Goal: Task Accomplishment & Management: Complete application form

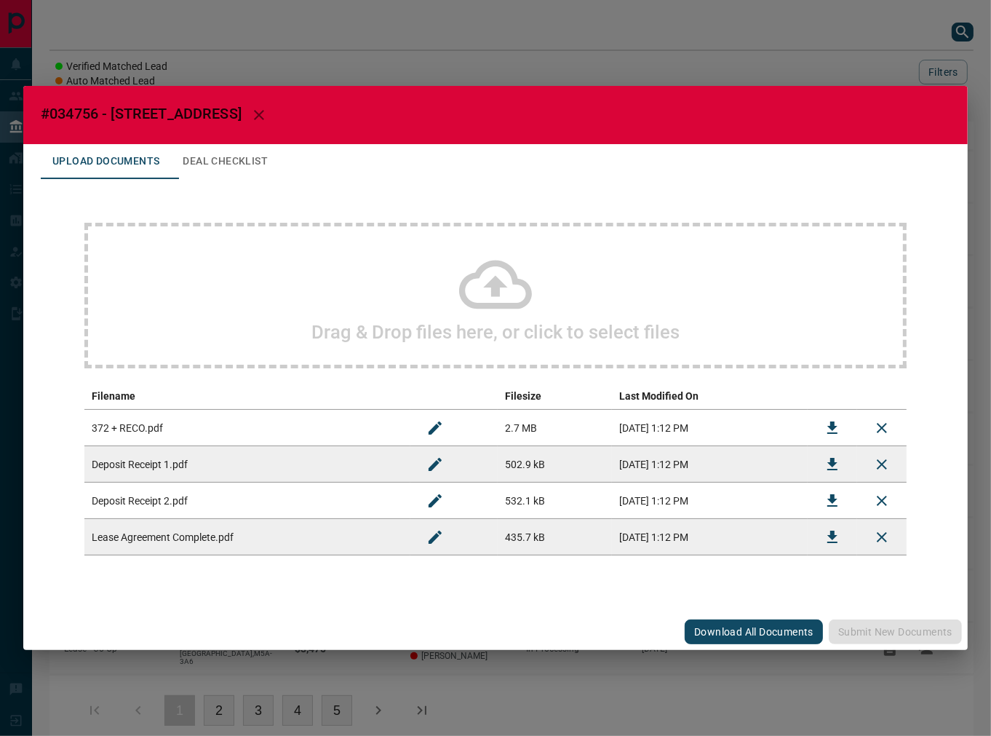
click at [79, 117] on span "#034756 - [STREET_ADDRESS]" at bounding box center [141, 113] width 201 height 17
copy span "034756"
click at [828, 536] on icon "Download" at bounding box center [832, 536] width 17 height 17
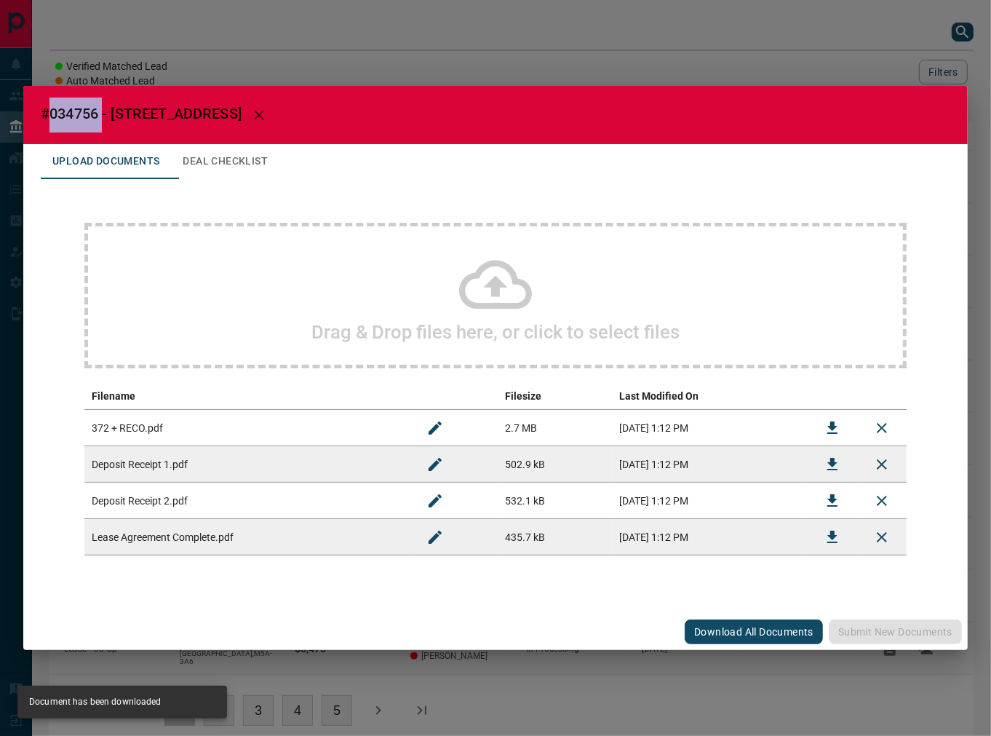
click at [844, 462] on button "Download" at bounding box center [832, 464] width 35 height 35
click at [835, 494] on icon "Download" at bounding box center [832, 500] width 17 height 17
click at [827, 435] on icon "Download" at bounding box center [832, 427] width 17 height 17
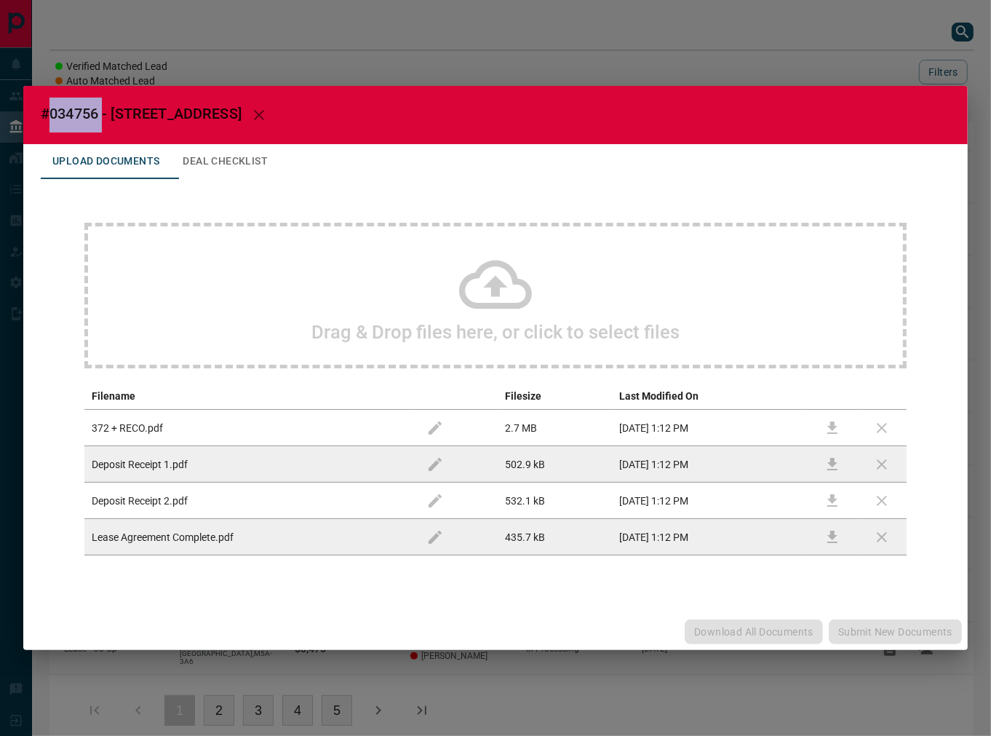
click at [226, 146] on button "Deal Checklist" at bounding box center [225, 161] width 108 height 35
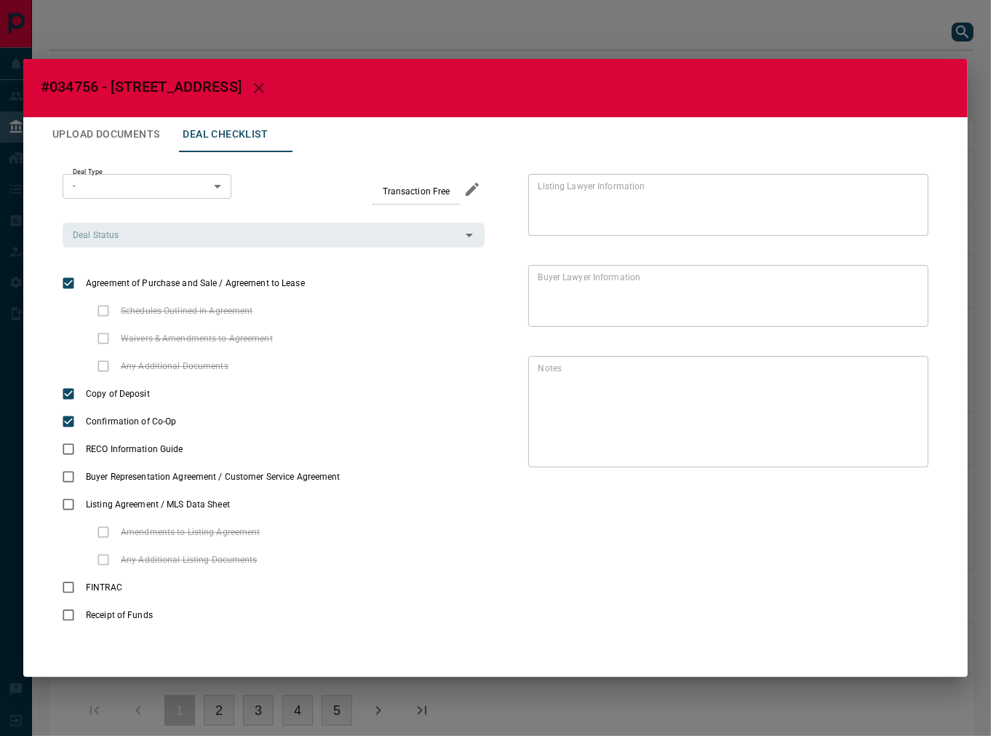
click at [201, 221] on div "Deal Type - * ​ Transaction Free Deal Status Deal Status" at bounding box center [274, 211] width 422 height 74
click at [194, 250] on div "Deal Type - * ​ Transaction Free Deal Status Deal Status Agreement of Purchase …" at bounding box center [274, 402] width 422 height 456
click at [183, 245] on div "Deal Status" at bounding box center [274, 235] width 422 height 25
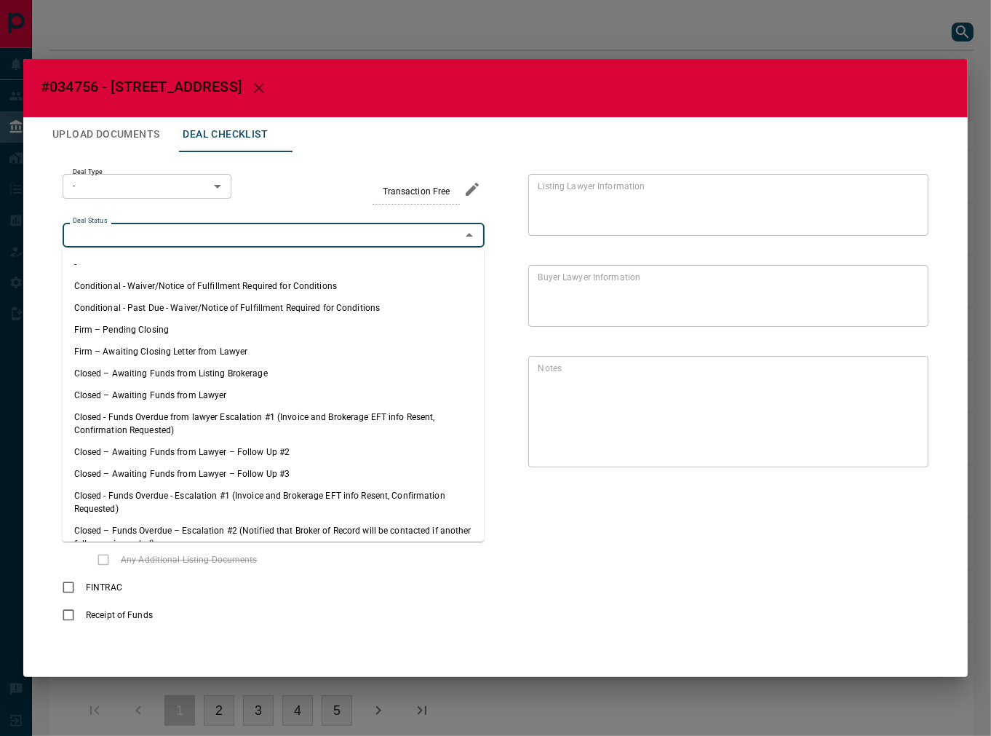
click at [156, 335] on li "Firm – Pending Closing" at bounding box center [274, 330] width 422 height 22
type input "**********"
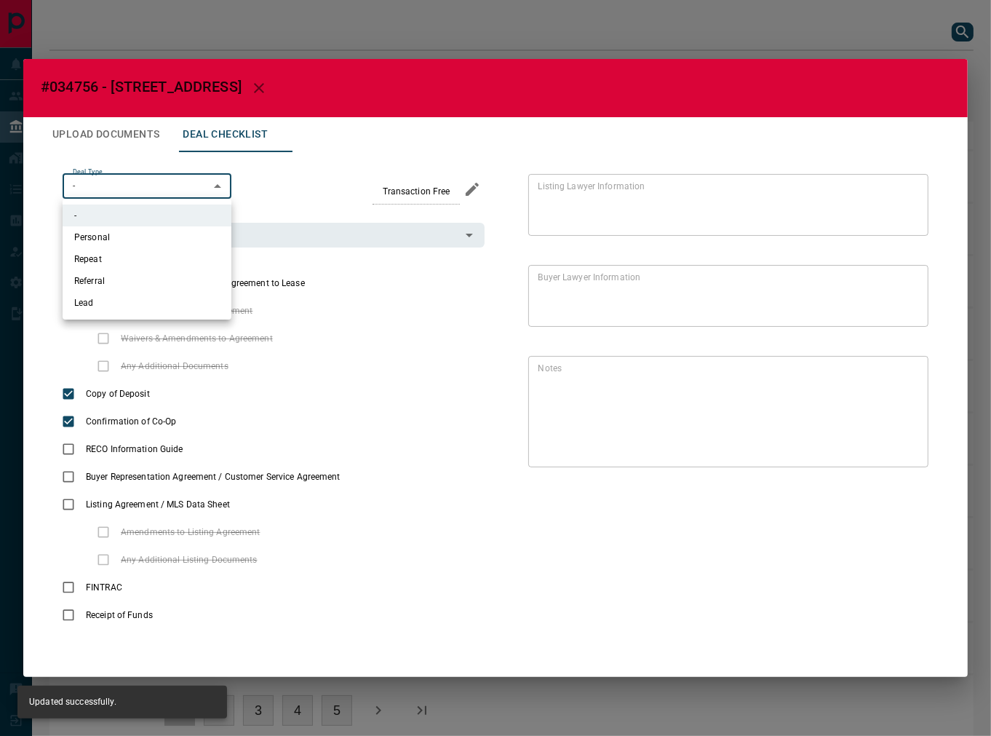
click at [173, 190] on body "Lead Transfers Leads Deals Listings Campaigns Quota Rules Agent Quotas Admin Mo…" at bounding box center [495, 380] width 991 height 760
click at [147, 296] on li "Lead" at bounding box center [147, 303] width 169 height 22
type input "*"
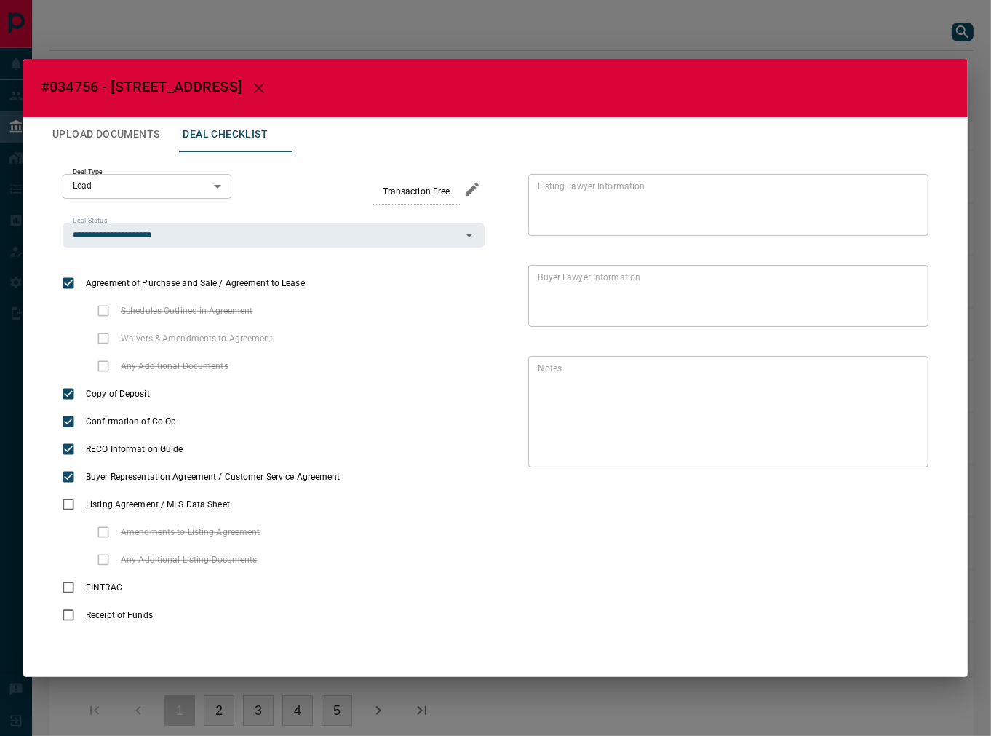
click at [162, 142] on button "Upload Documents" at bounding box center [106, 134] width 130 height 35
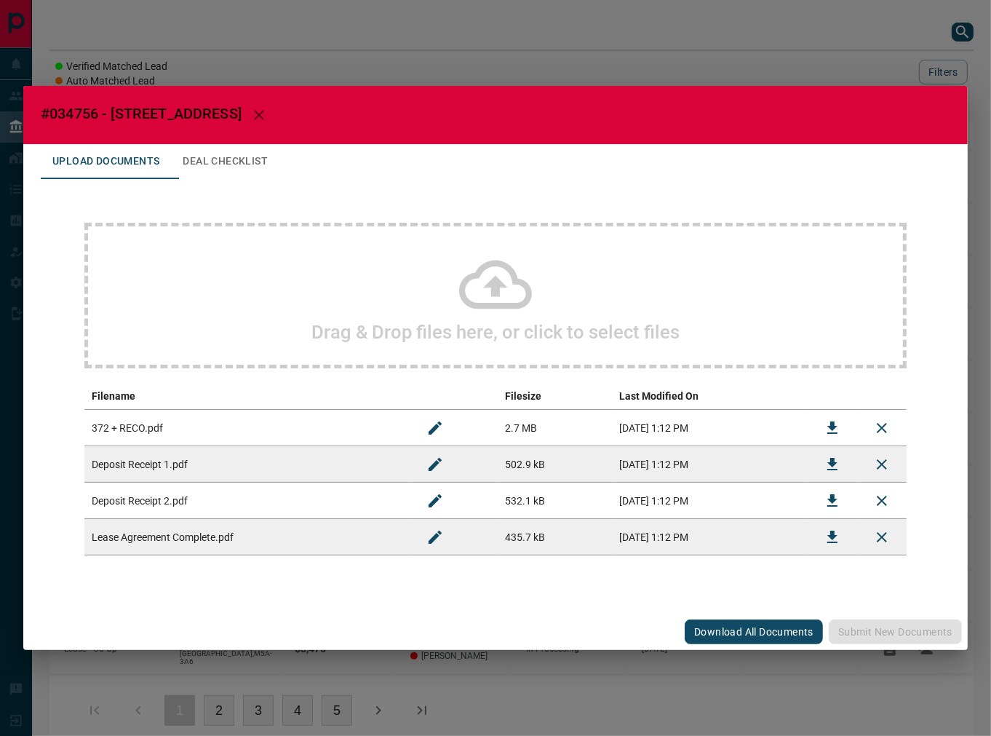
click at [299, 157] on div "Upload Documents Deal Checklist" at bounding box center [496, 161] width 910 height 35
click at [280, 160] on button "Deal Checklist" at bounding box center [225, 161] width 108 height 35
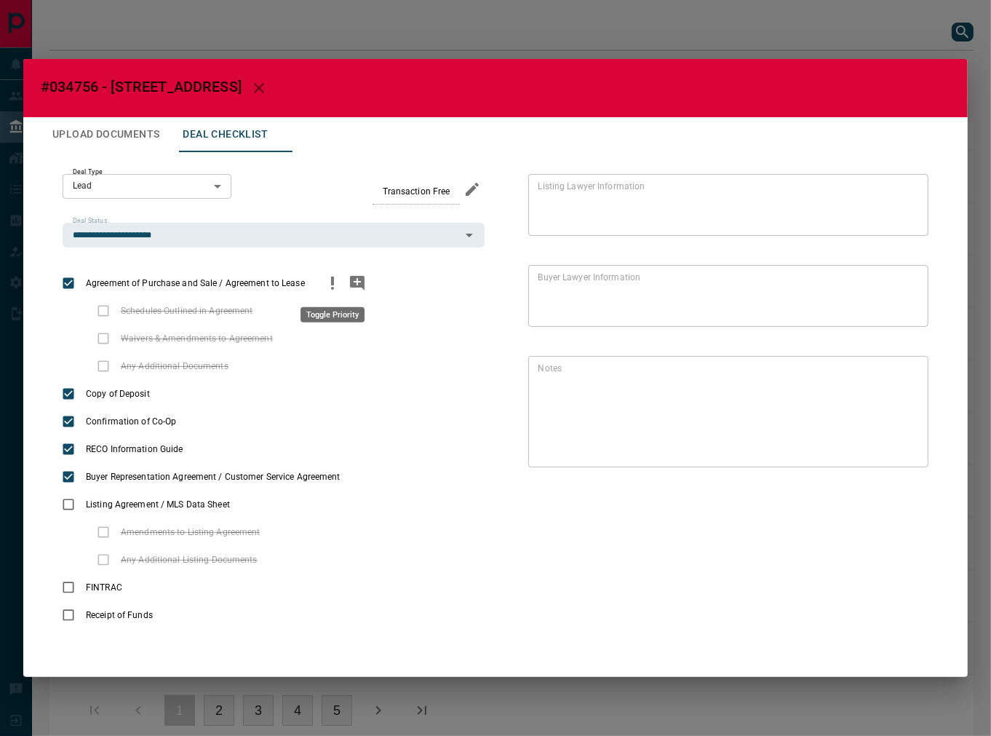
click at [331, 278] on icon "priority" at bounding box center [332, 281] width 3 height 9
click at [350, 284] on icon "add note" at bounding box center [357, 283] width 15 height 15
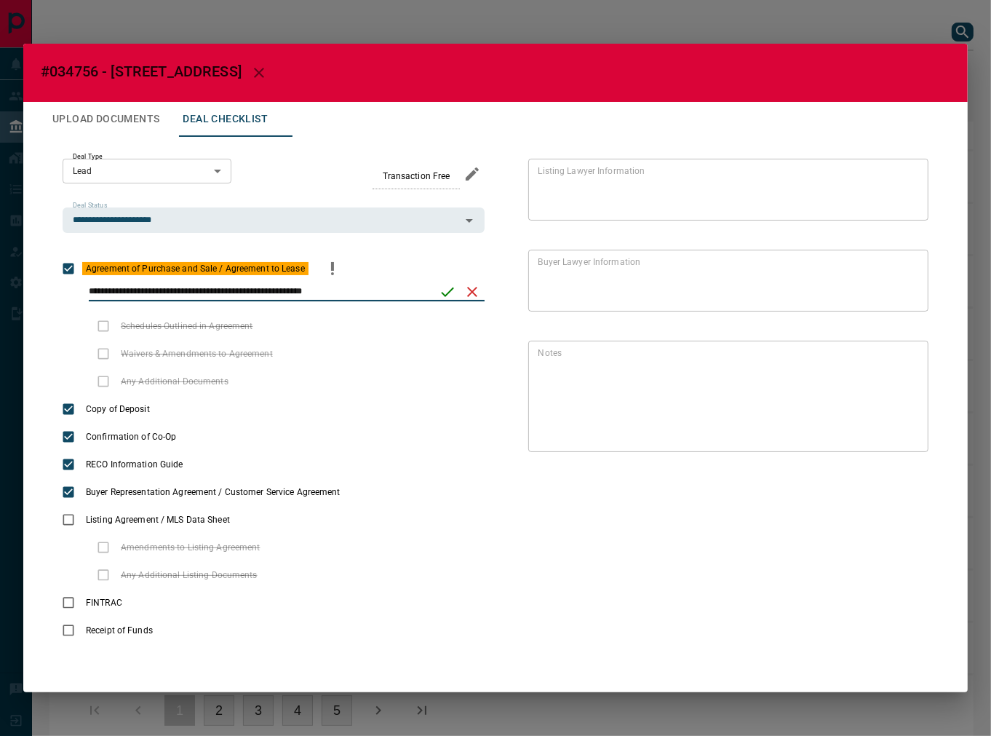
type input "**********"
click at [437, 285] on button "save" at bounding box center [447, 292] width 25 height 25
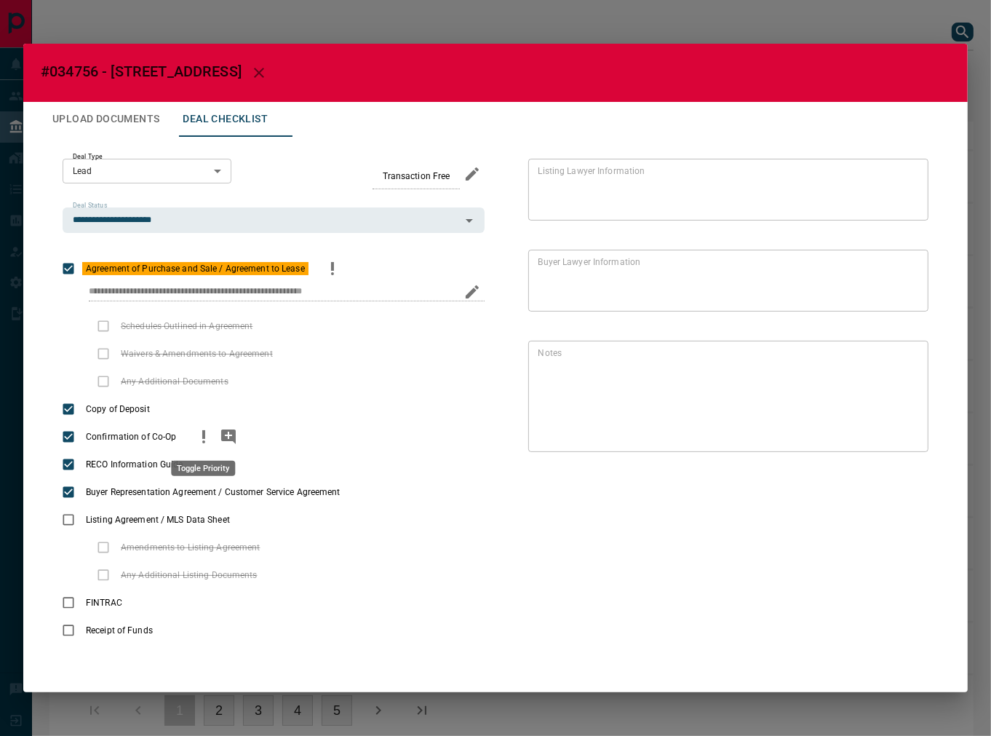
click at [208, 433] on icon "priority" at bounding box center [203, 436] width 17 height 17
click at [226, 433] on icon "add note" at bounding box center [228, 436] width 15 height 15
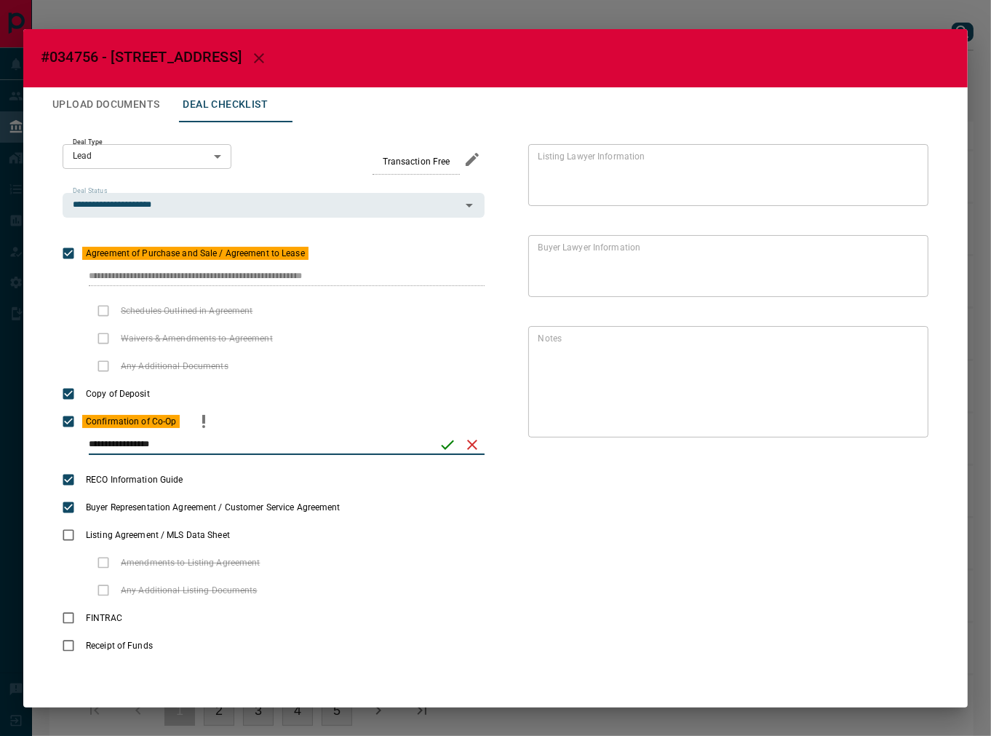
click at [245, 444] on input "**********" at bounding box center [259, 444] width 341 height 19
paste input "**********"
type input "**********"
click at [474, 272] on icon "edit" at bounding box center [472, 276] width 17 height 17
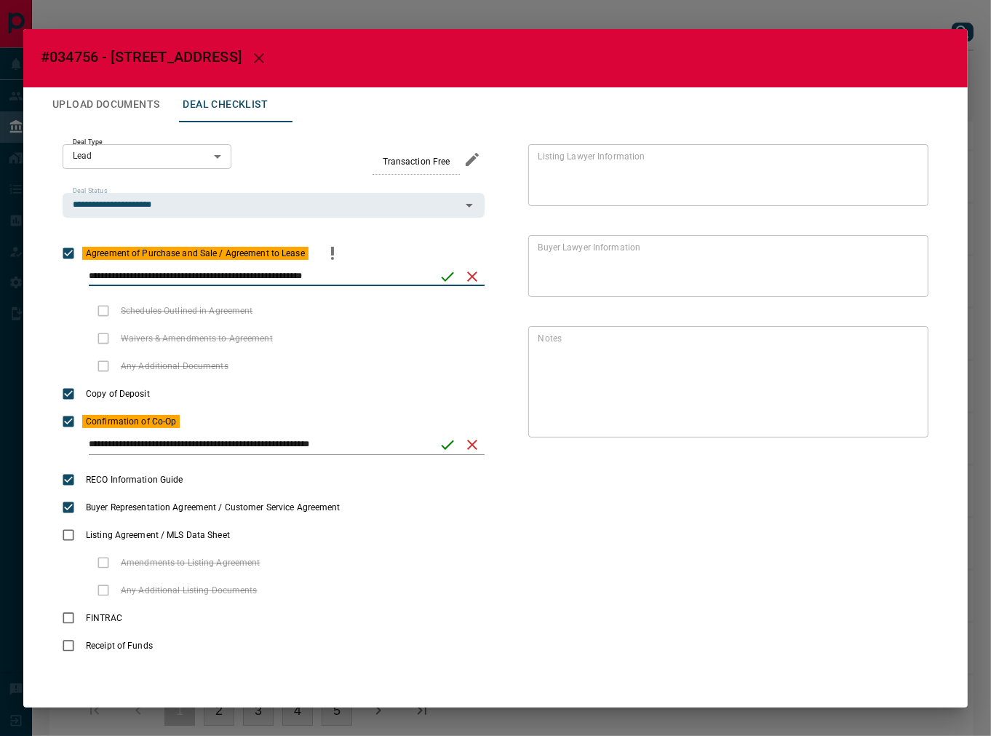
click at [111, 278] on input "**********" at bounding box center [259, 276] width 341 height 19
type input "**********"
click at [444, 273] on icon "save" at bounding box center [447, 276] width 17 height 17
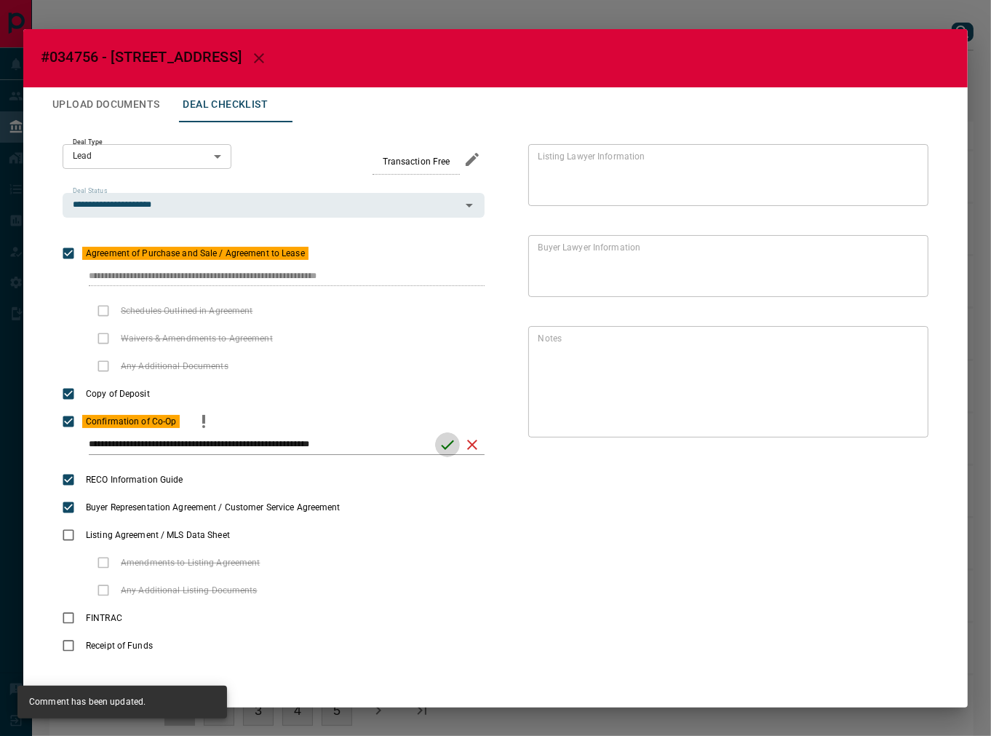
click at [441, 445] on icon "save" at bounding box center [447, 444] width 17 height 17
click at [155, 107] on button "Upload Documents" at bounding box center [106, 104] width 130 height 35
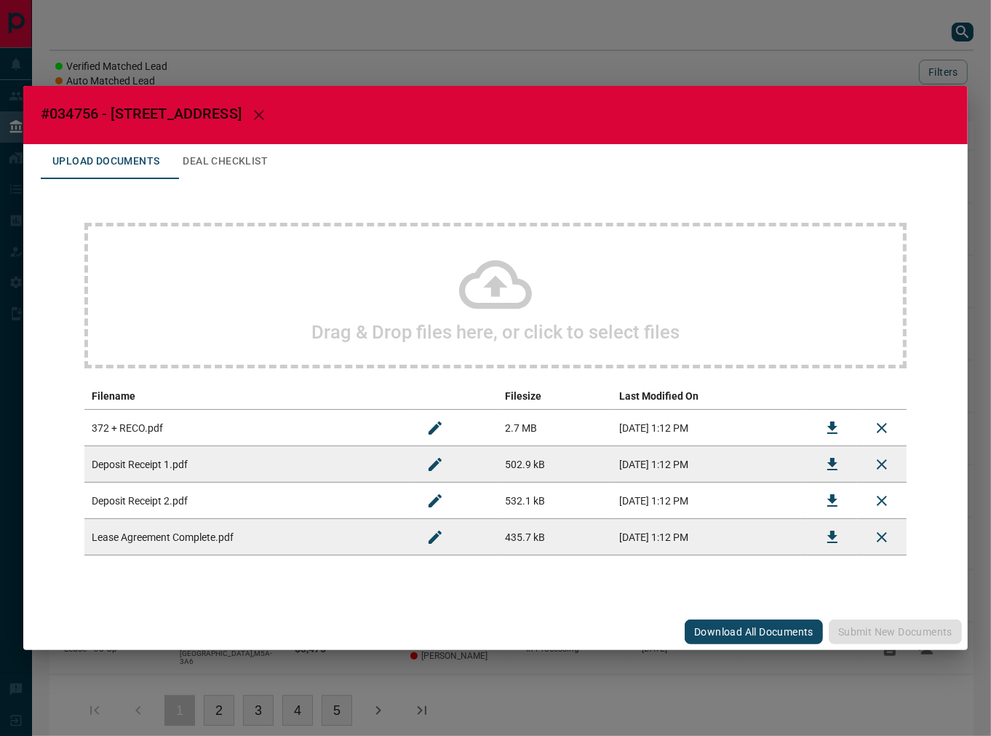
click at [339, 277] on div "Drag & Drop files here, or click to select files" at bounding box center [495, 296] width 823 height 146
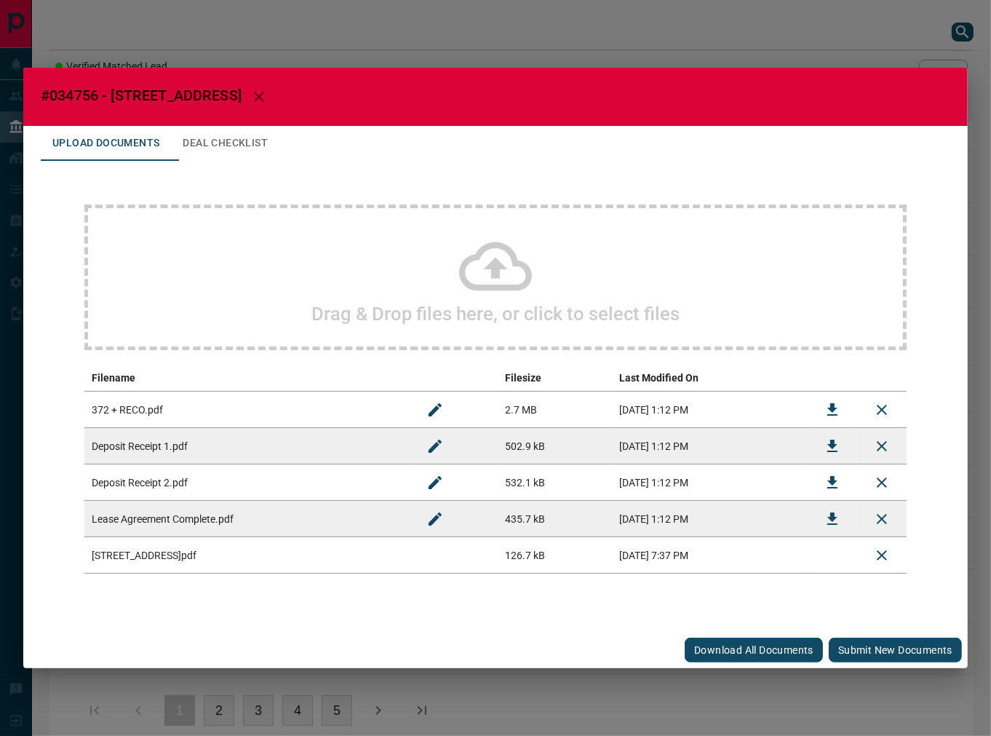
click at [871, 650] on button "Submit new documents" at bounding box center [895, 650] width 133 height 25
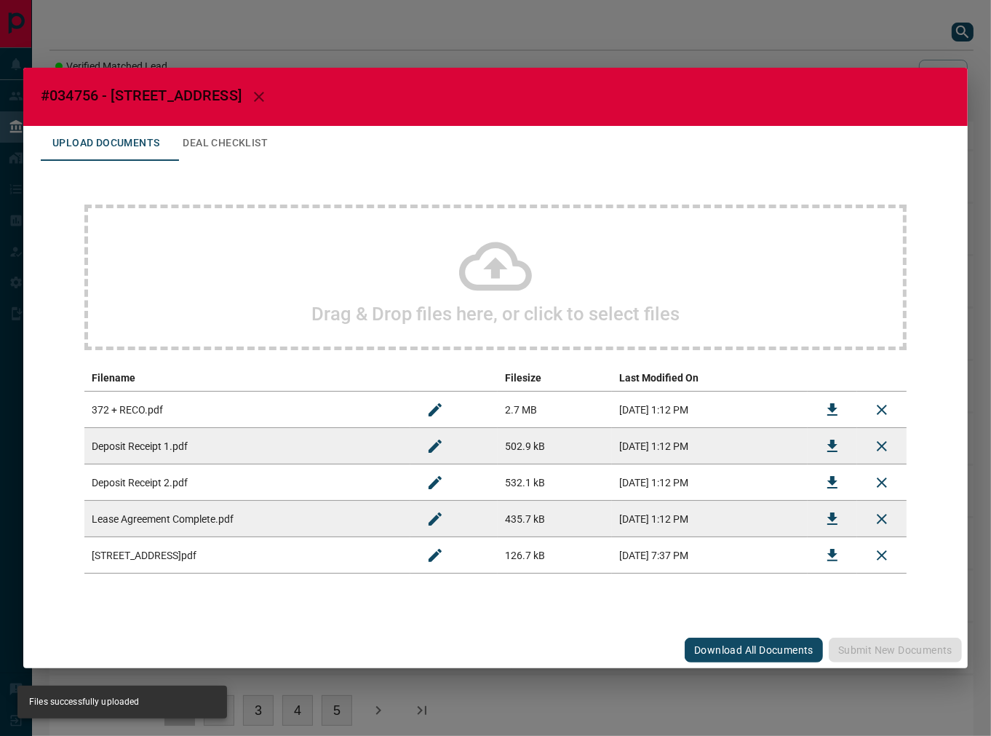
click at [258, 148] on button "Deal Checklist" at bounding box center [225, 143] width 108 height 35
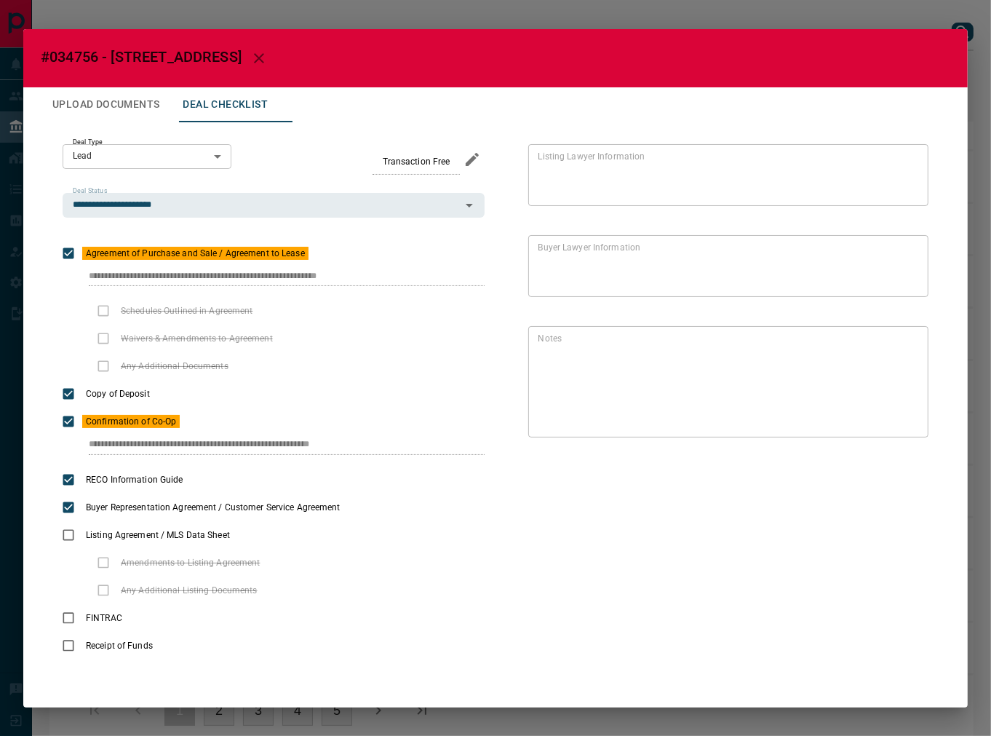
drag, startPoint x: 82, startPoint y: 279, endPoint x: 496, endPoint y: 261, distance: 415.3
click at [496, 261] on div "**********" at bounding box center [496, 401] width 910 height 559
click at [250, 56] on icon "button" at bounding box center [258, 57] width 17 height 17
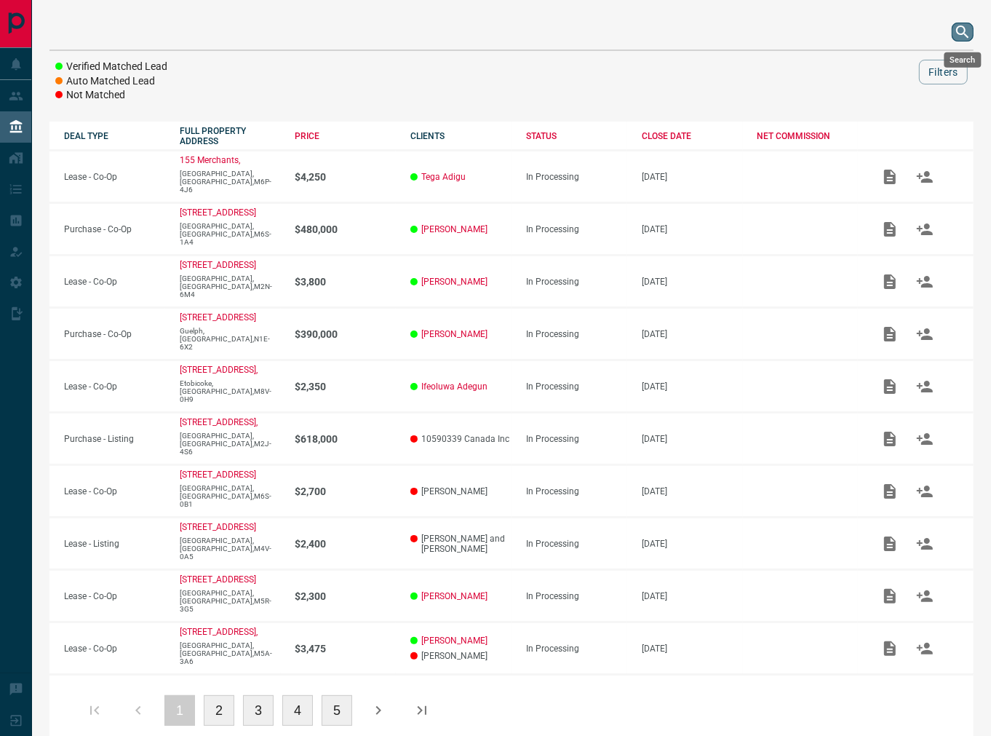
click at [954, 34] on icon "search button" at bounding box center [962, 31] width 17 height 17
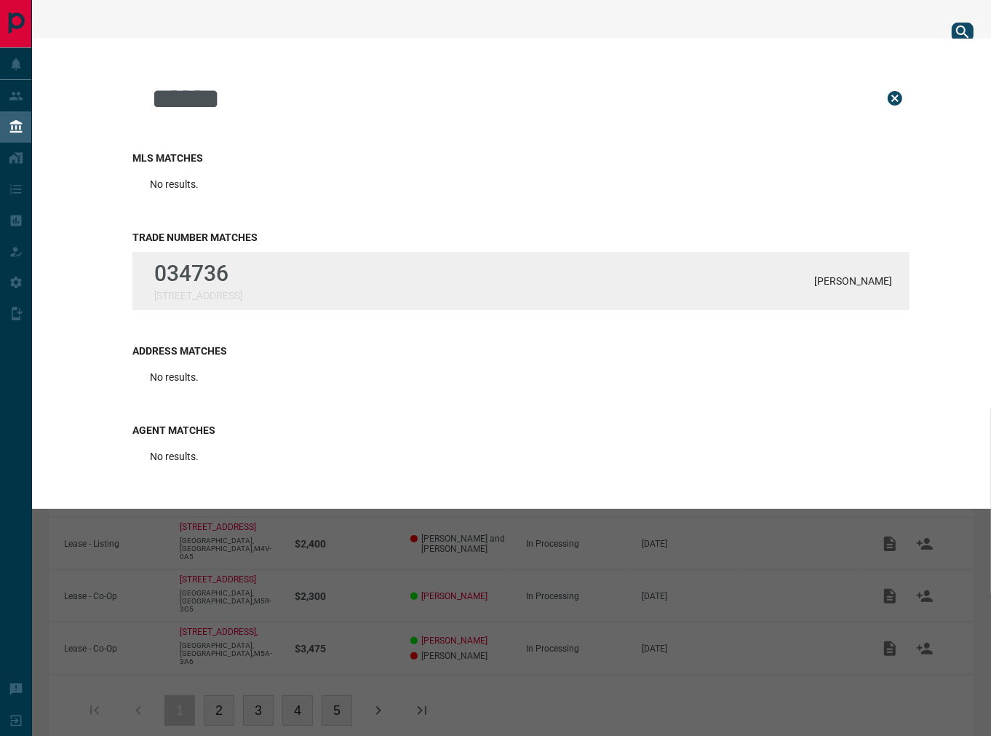
type input "******"
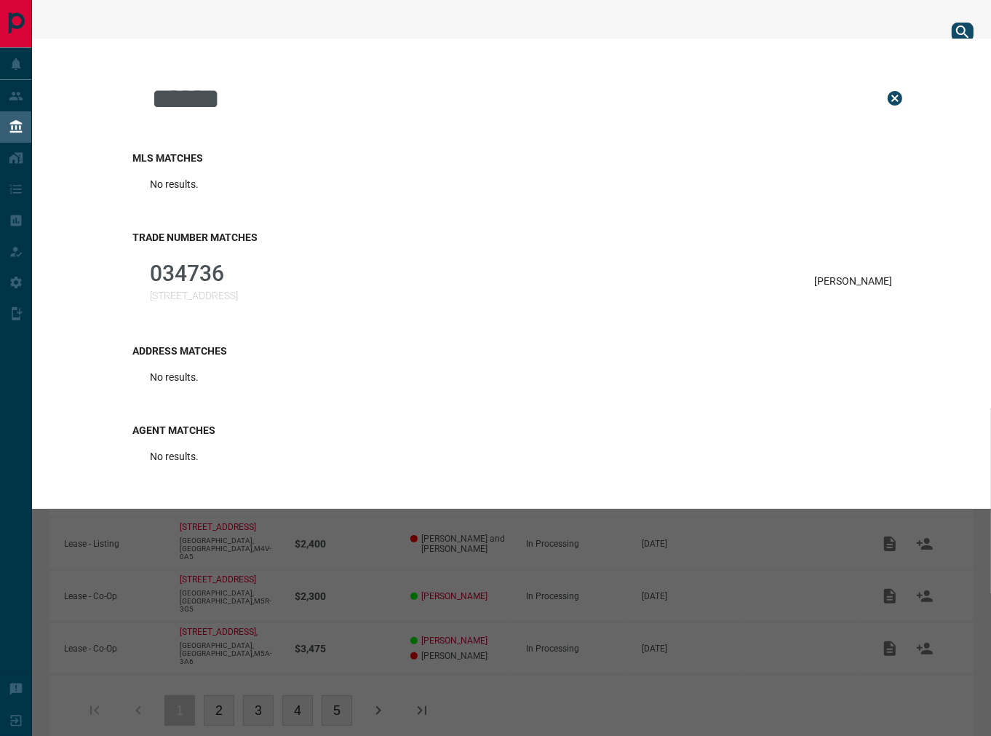
drag, startPoint x: 335, startPoint y: 271, endPoint x: 345, endPoint y: 267, distance: 10.8
click at [333, 272] on div "034736 10 Capreol Court, 1501 [PERSON_NAME]" at bounding box center [520, 281] width 777 height 58
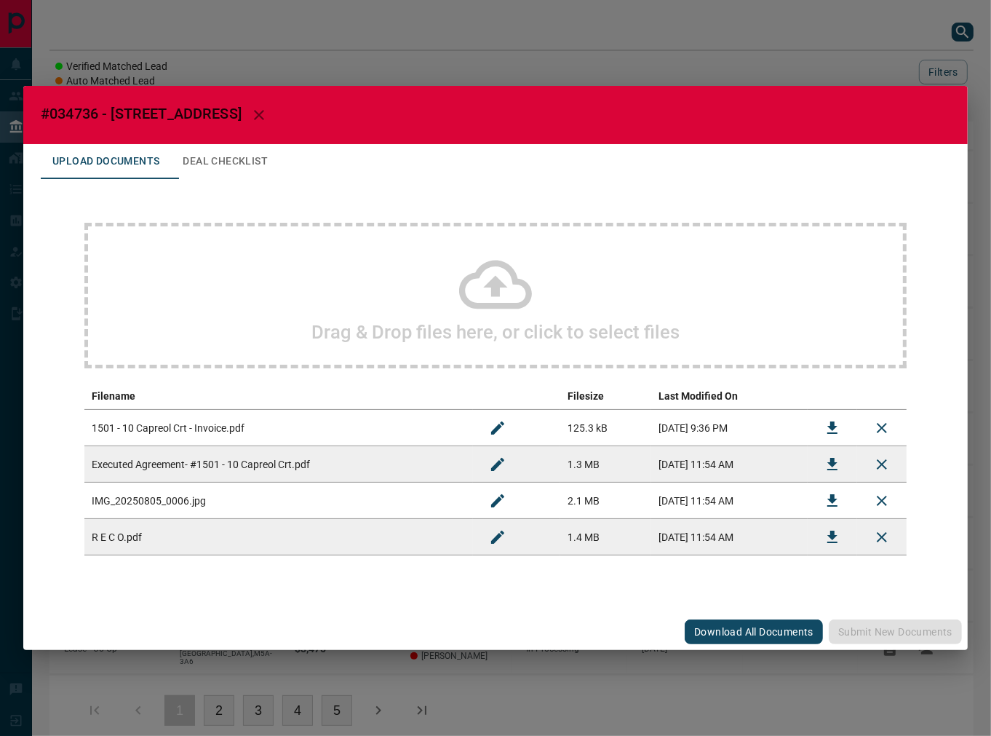
click at [247, 151] on button "Deal Checklist" at bounding box center [225, 161] width 108 height 35
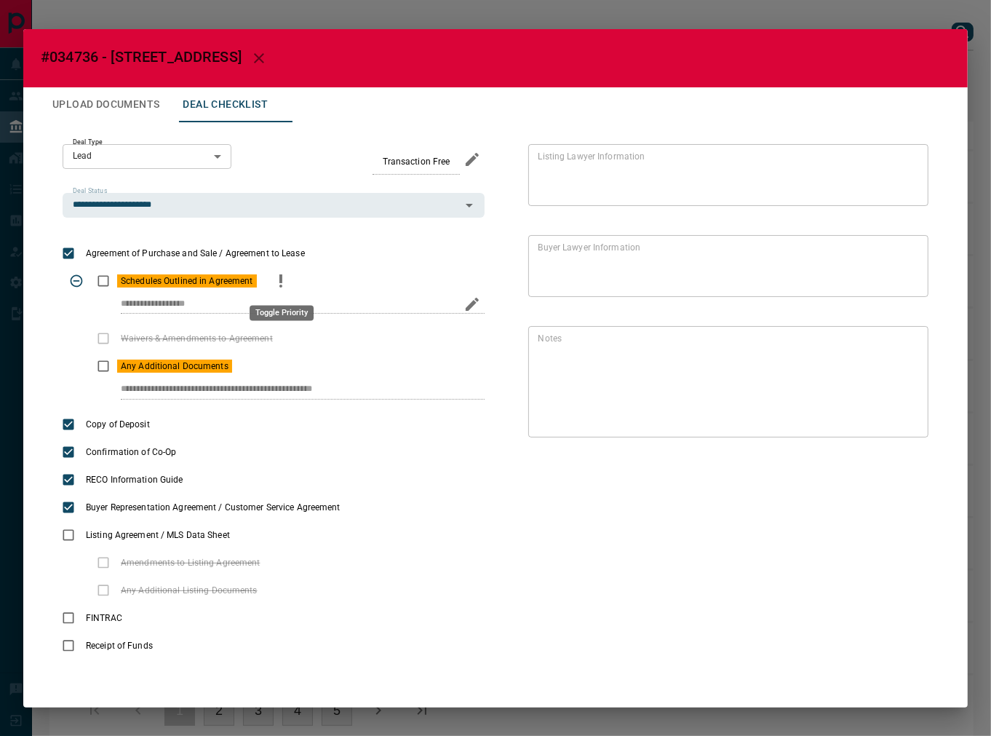
click at [275, 282] on icon "priority" at bounding box center [280, 280] width 17 height 17
click at [247, 365] on icon "priority" at bounding box center [255, 365] width 17 height 17
click at [92, 106] on button "Upload Documents" at bounding box center [106, 104] width 130 height 35
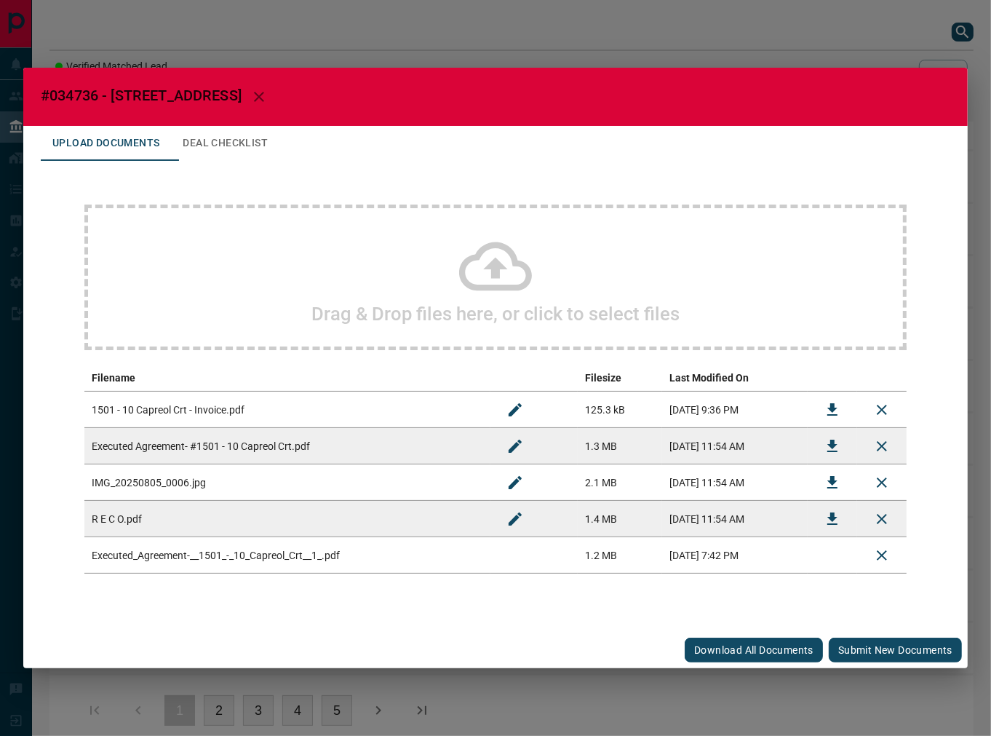
click at [905, 643] on button "Submit new documents" at bounding box center [895, 650] width 133 height 25
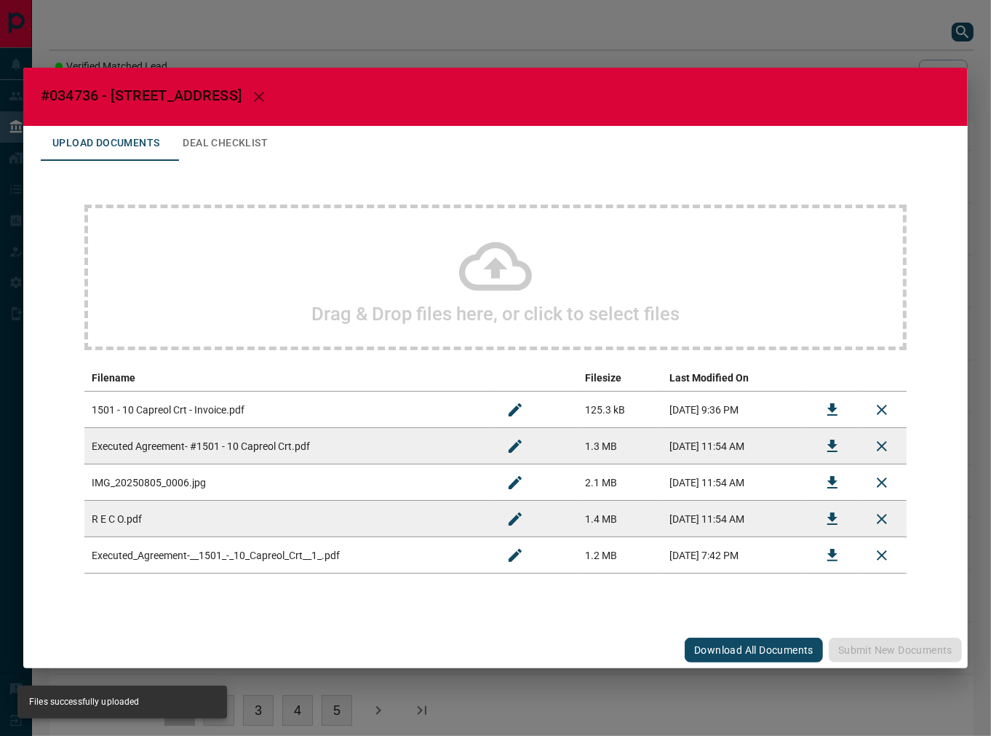
click at [250, 143] on button "Deal Checklist" at bounding box center [225, 143] width 108 height 35
